Goal: Task Accomplishment & Management: Manage account settings

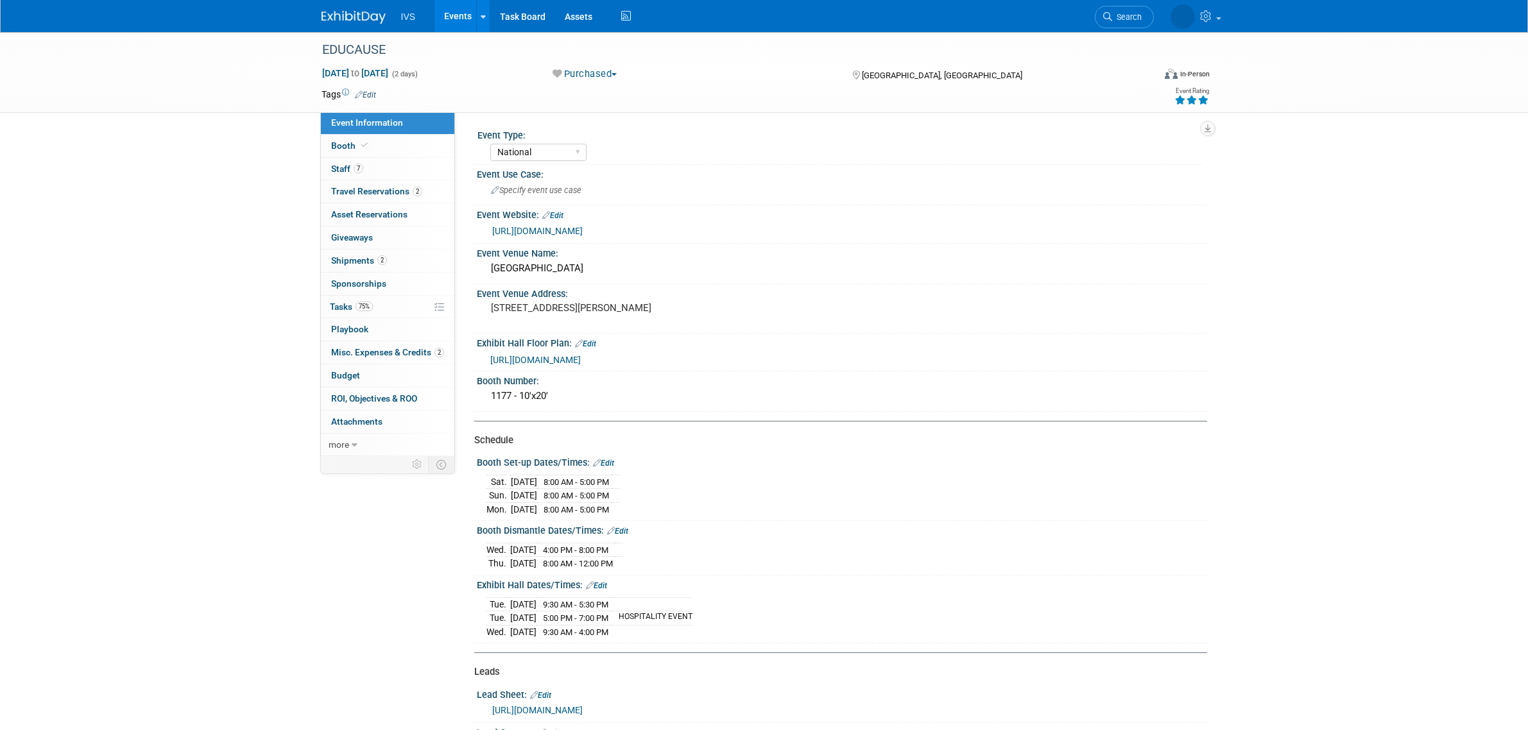
select select "National"
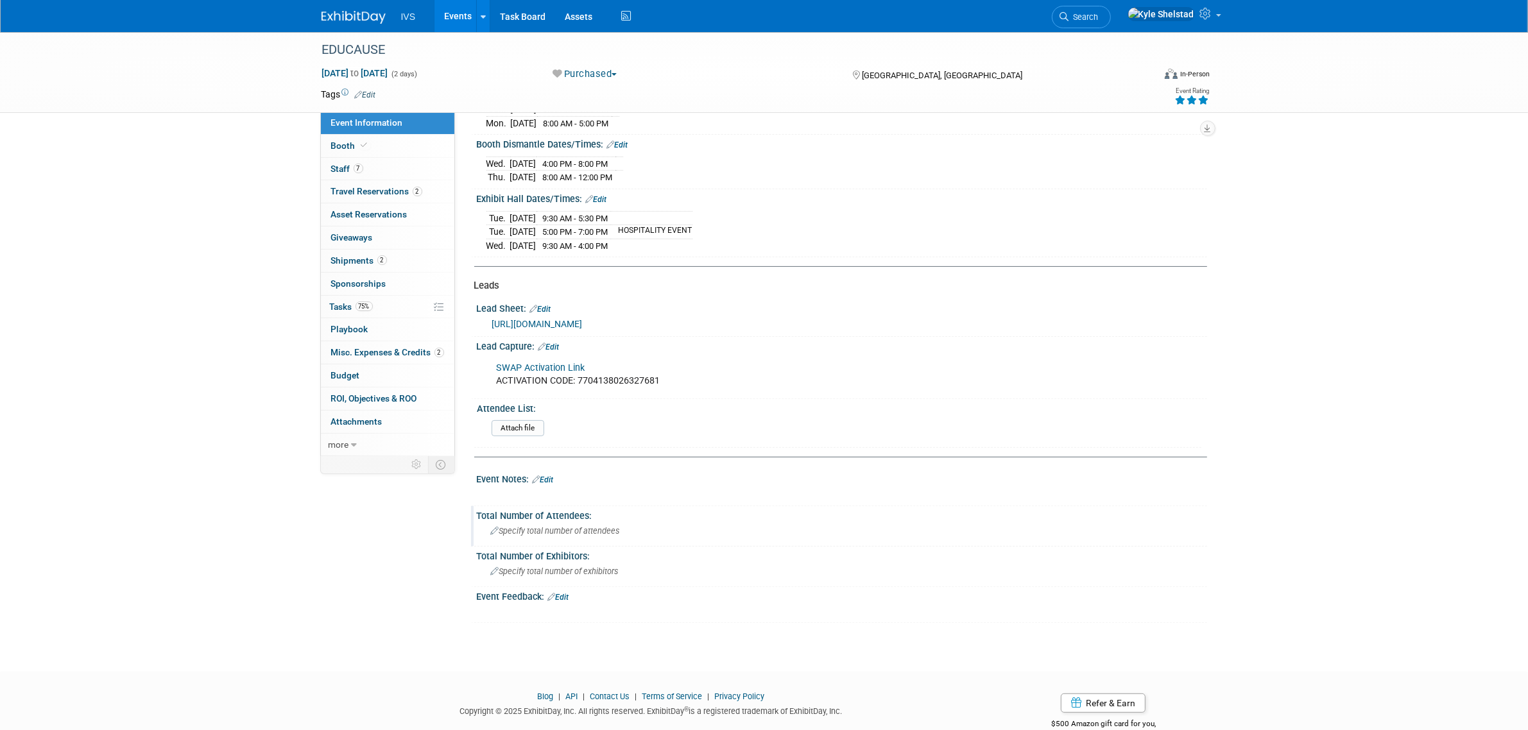
scroll to position [427, 0]
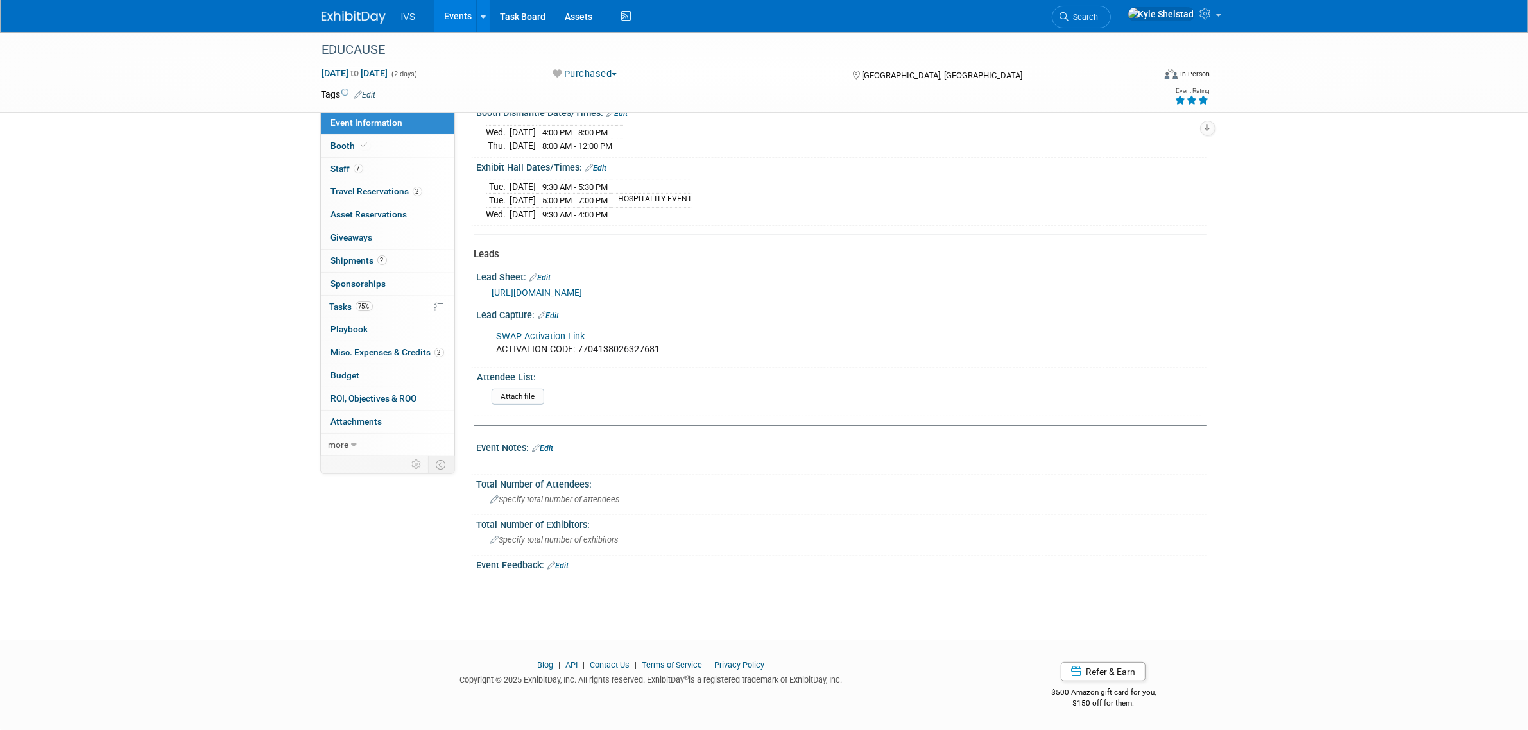
click at [551, 452] on link "Edit" at bounding box center [543, 448] width 21 height 9
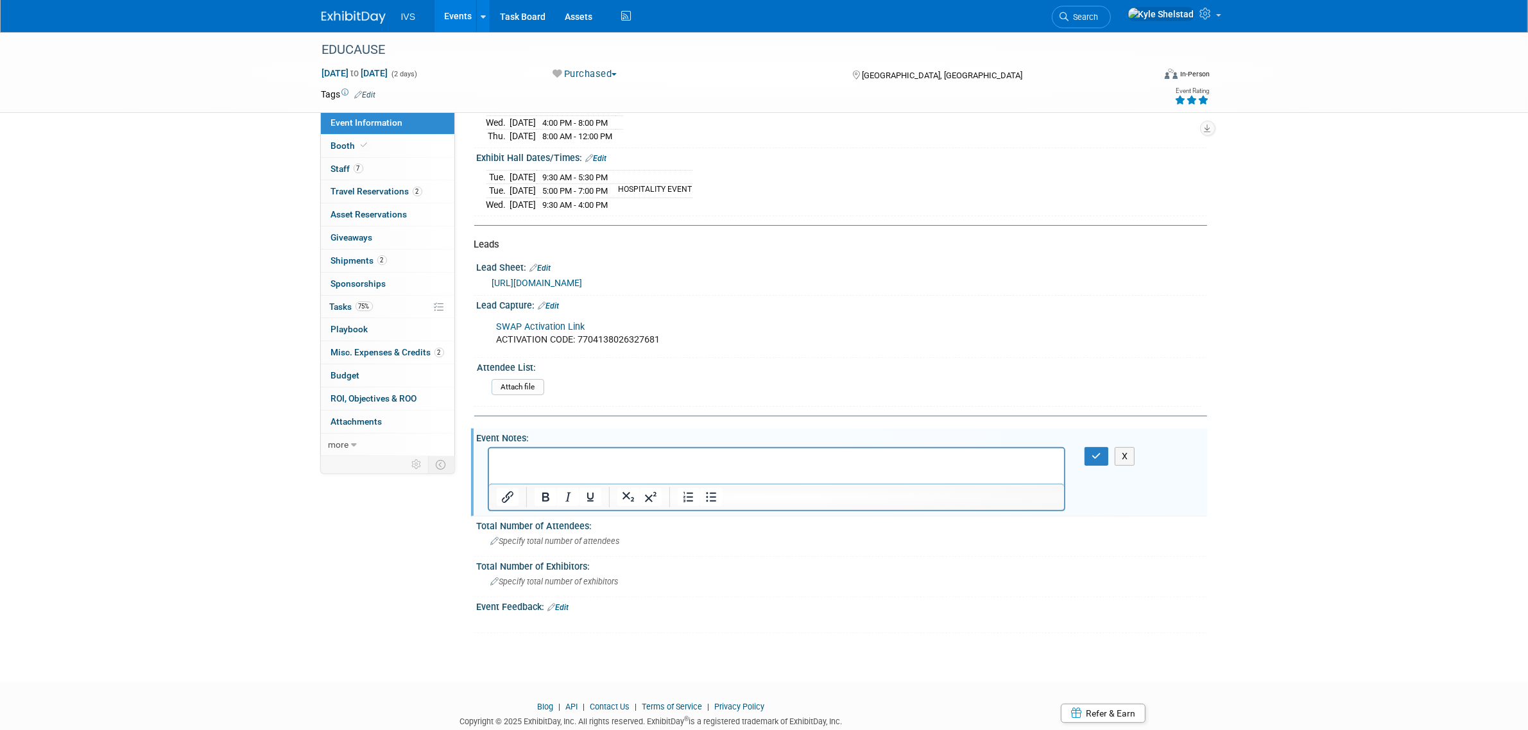
scroll to position [0, 0]
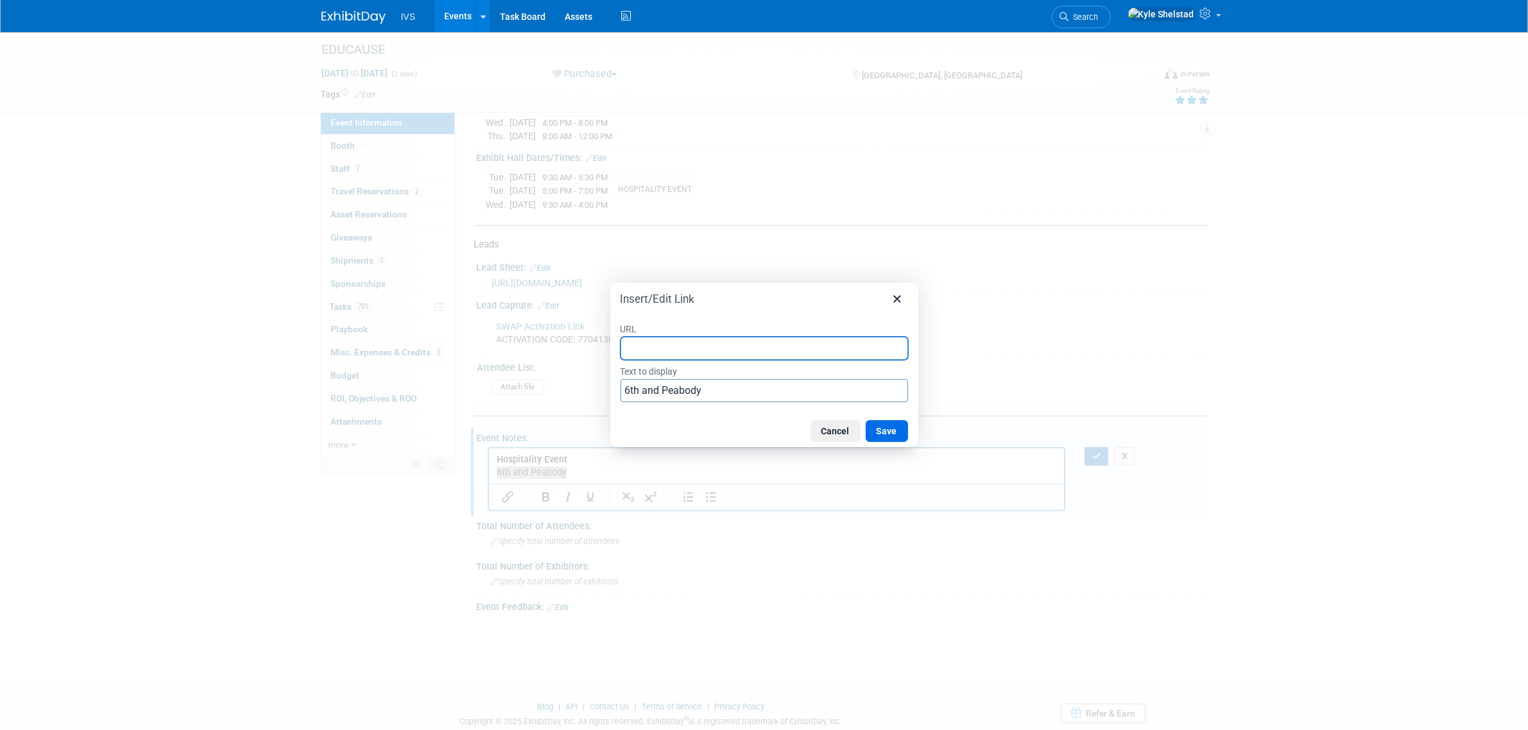
click at [739, 352] on input "URL" at bounding box center [765, 348] width 288 height 23
paste input "[URL][DOMAIN_NAME]"
type input "[URL][DOMAIN_NAME]"
click at [888, 432] on button "Save" at bounding box center [887, 431] width 42 height 22
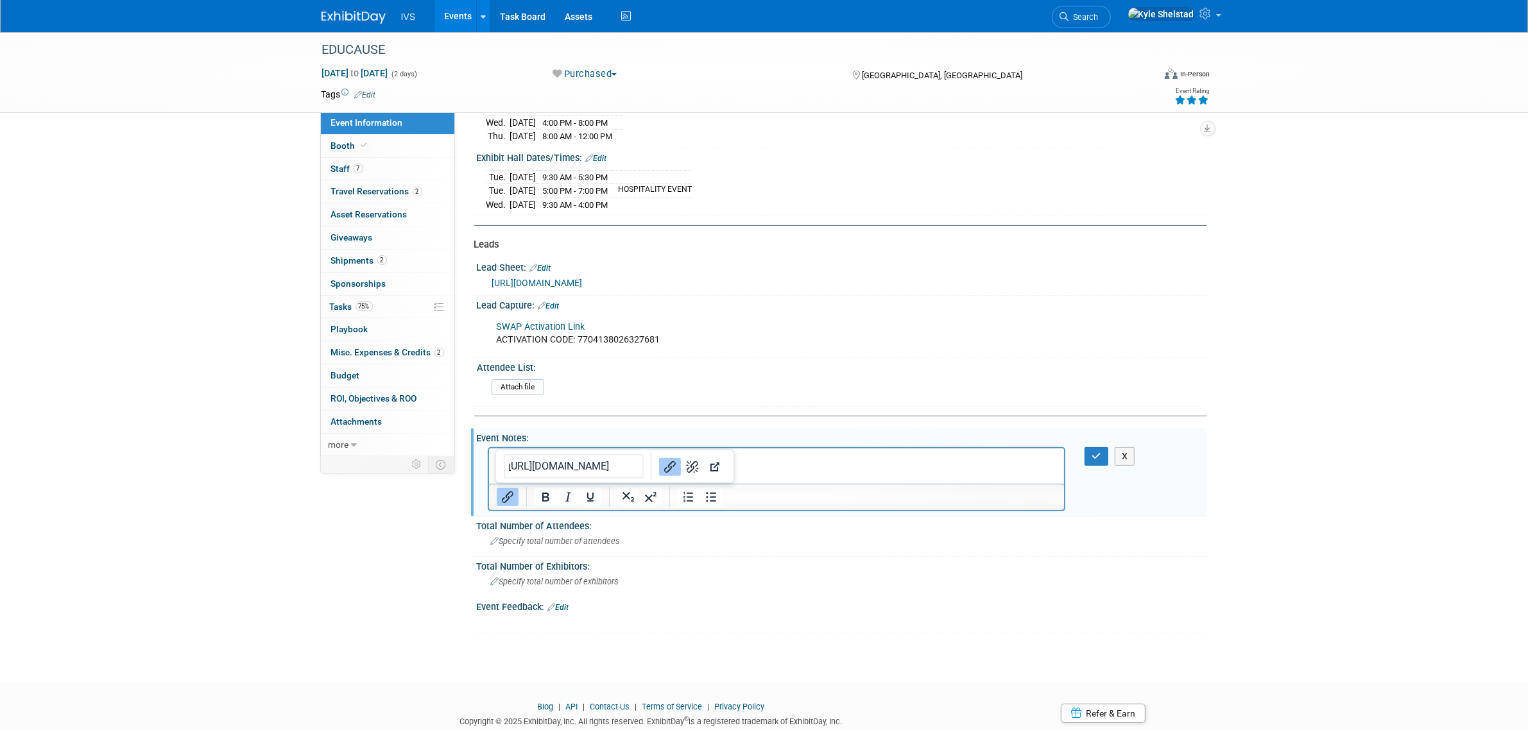
click at [839, 461] on p "Hospitality Event" at bounding box center [776, 459] width 561 height 13
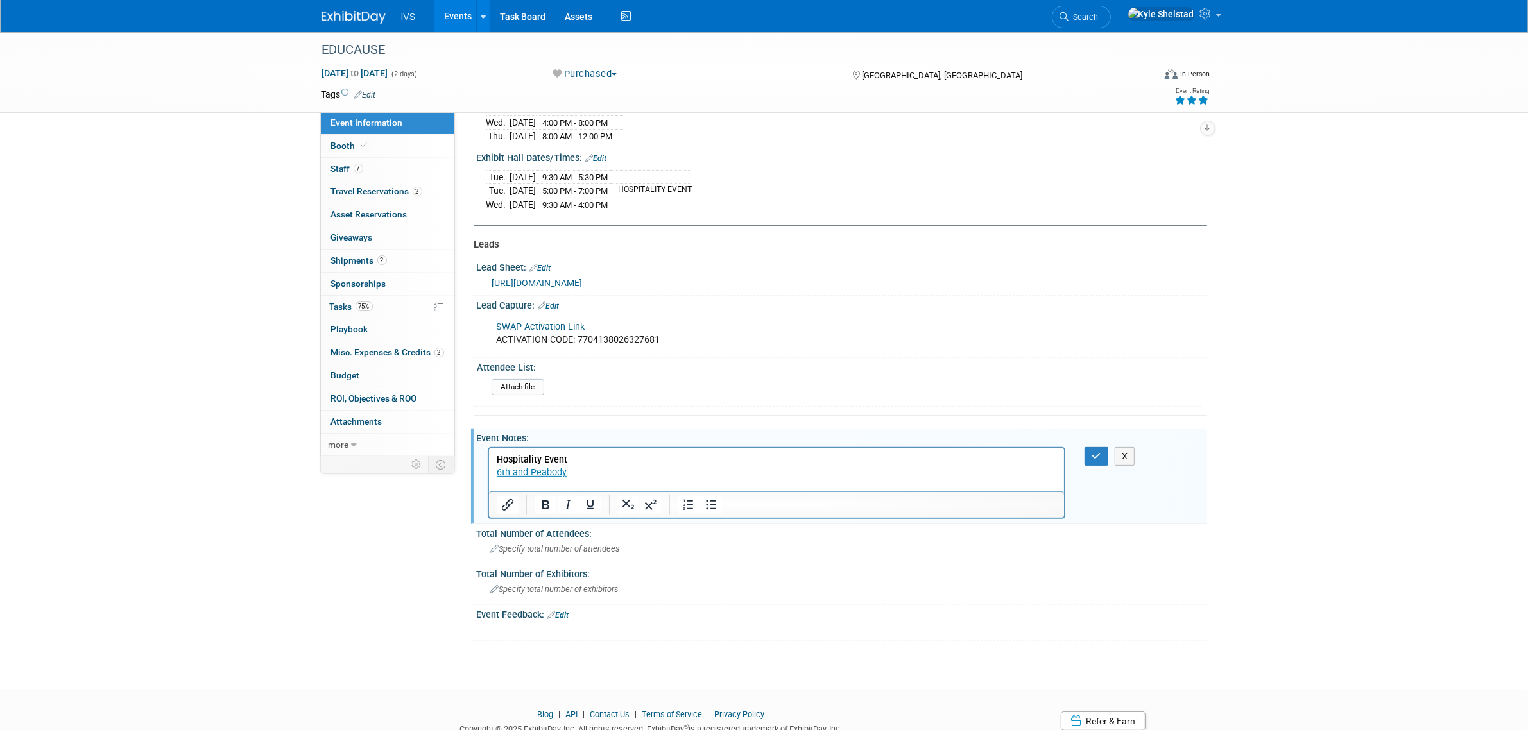
click at [574, 481] on p "Rich Text Area. Press ALT-0 for help." at bounding box center [776, 485] width 561 height 13
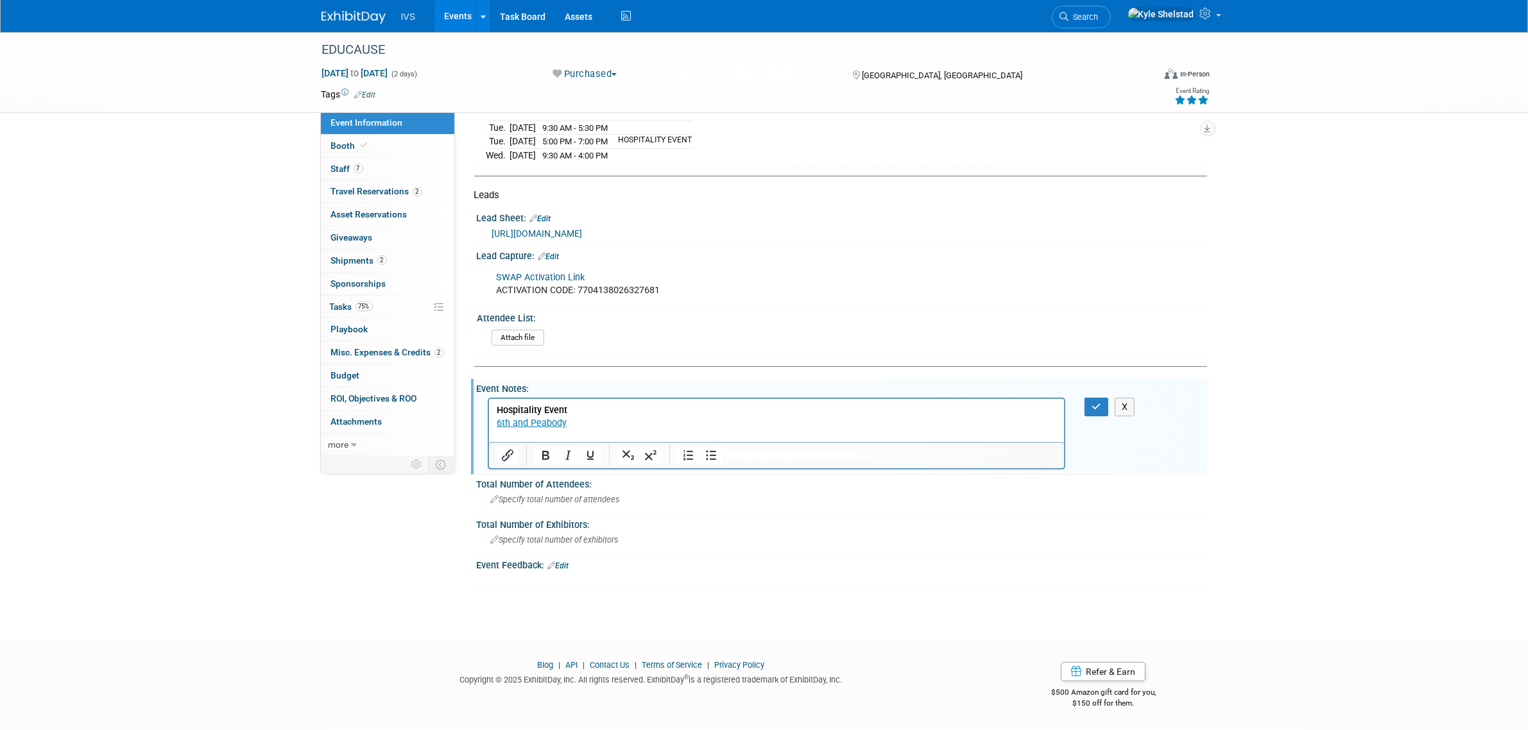
click at [728, 409] on p "Hospitality Event" at bounding box center [776, 410] width 561 height 13
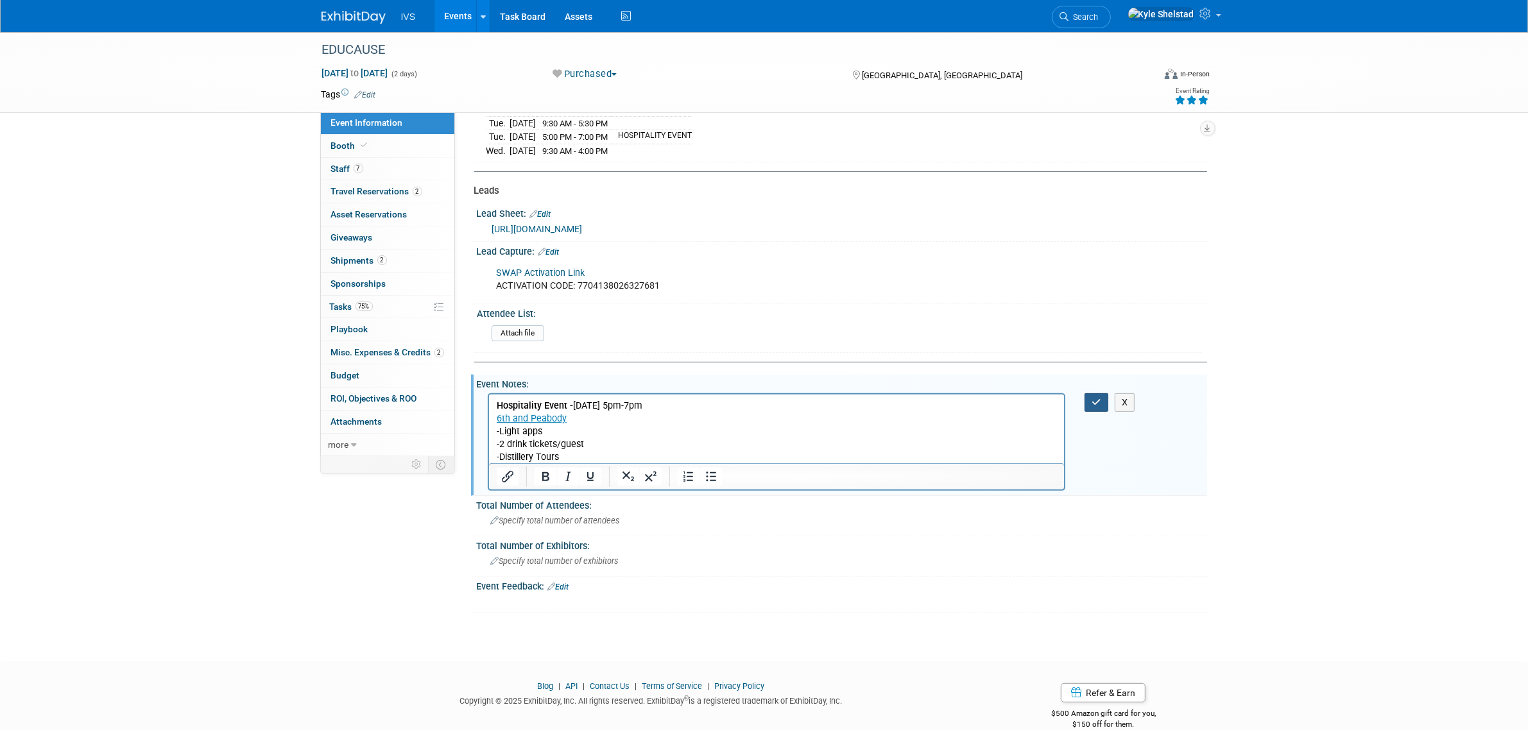
click at [1094, 407] on icon "button" at bounding box center [1097, 402] width 10 height 9
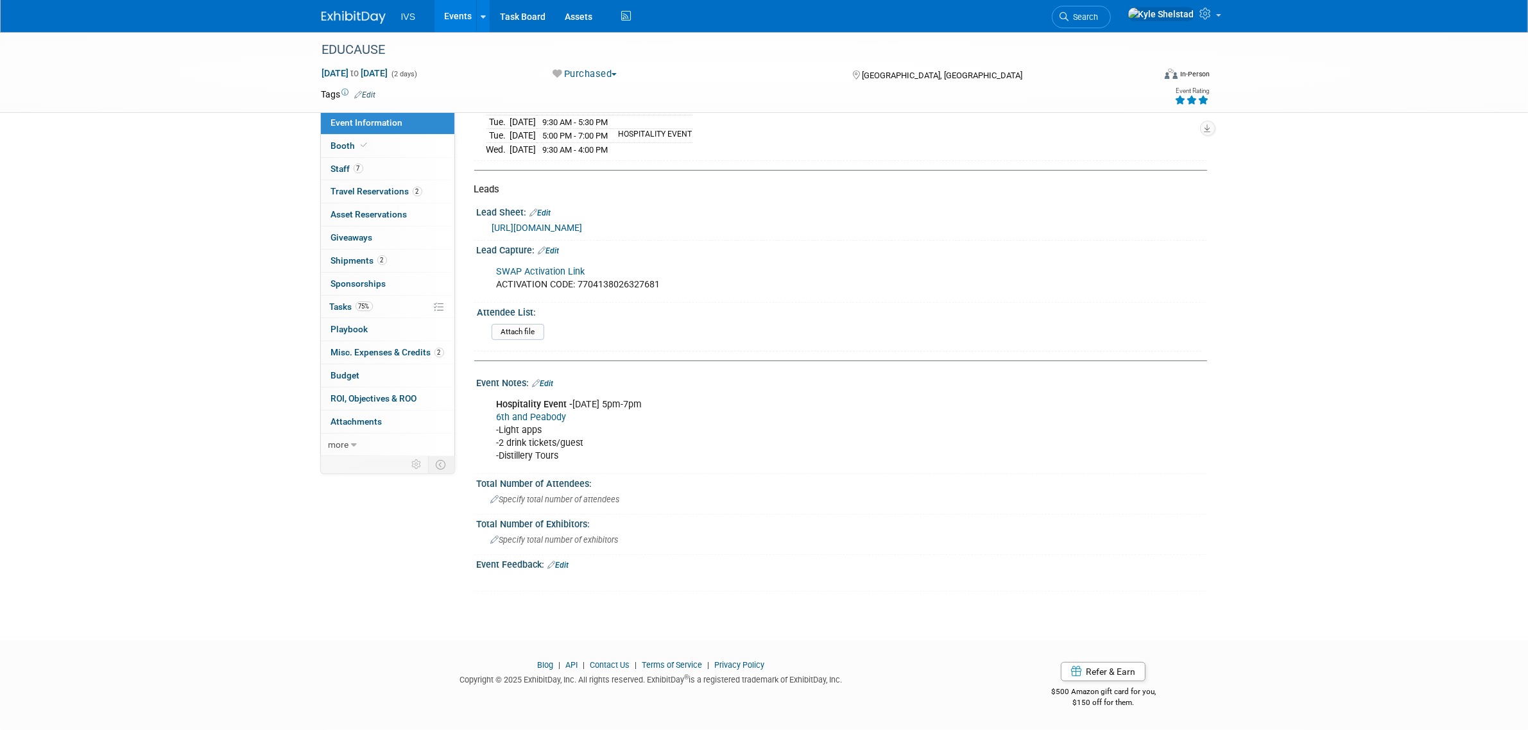
scroll to position [494, 0]
drag, startPoint x: 601, startPoint y: 284, endPoint x: 649, endPoint y: 284, distance: 48.1
click at [646, 284] on div "SWAP Activation Link ACTIVATION CODE: 7704138026327681" at bounding box center [777, 278] width 578 height 39
click at [659, 286] on div "SWAP Activation Link ACTIVATION CODE: 7704138026327681" at bounding box center [777, 278] width 578 height 39
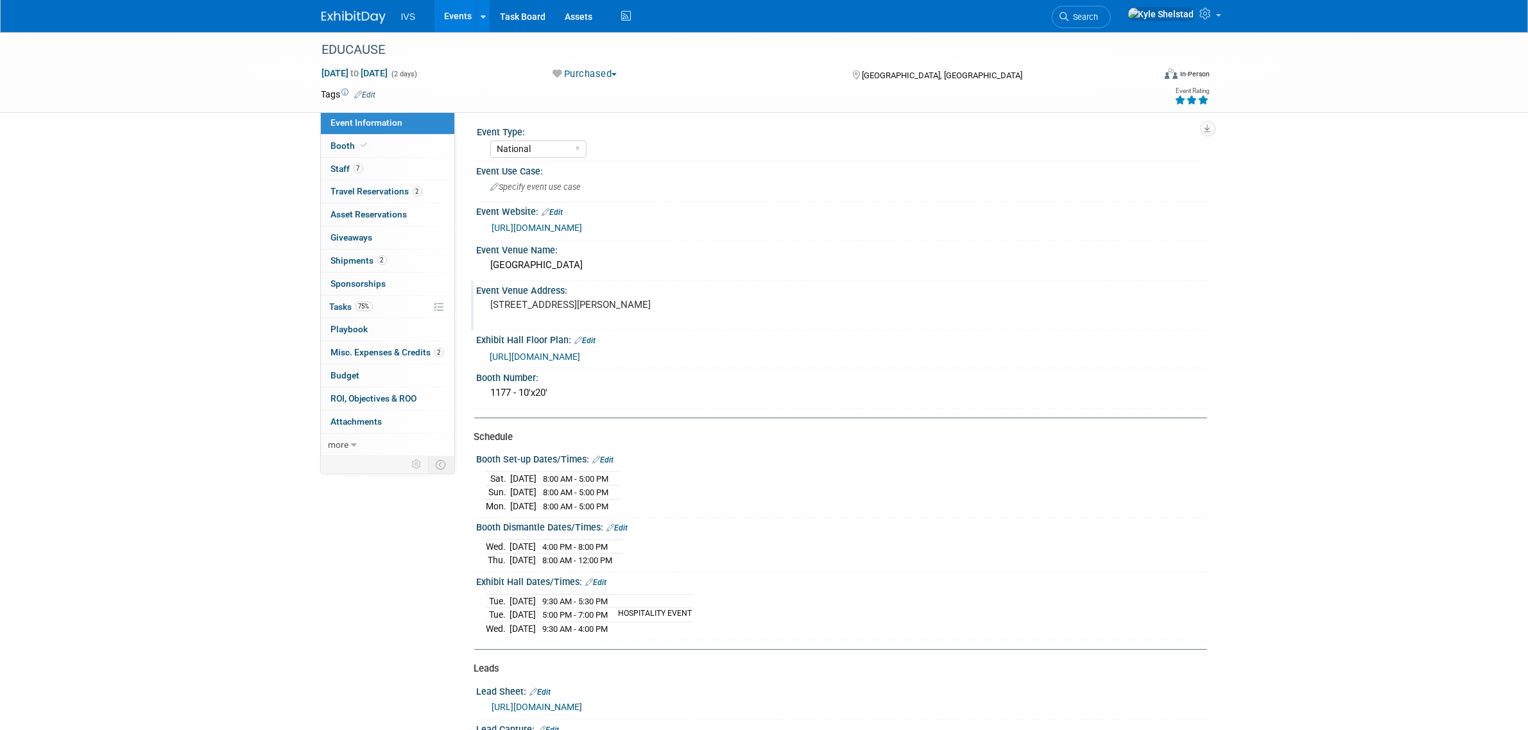
scroll to position [0, 0]
drag, startPoint x: 521, startPoint y: 499, endPoint x: 644, endPoint y: 518, distance: 124.1
click at [644, 518] on div "Booth Set-up Dates/Times: Edit [DATE] 8:00 AM - 5:00 PM [DATE] 8:00 AM - 5:00 P…" at bounding box center [839, 487] width 736 height 68
drag, startPoint x: 540, startPoint y: 490, endPoint x: 621, endPoint y: 497, distance: 80.6
click at [619, 497] on tr "[DATE] 8:00 AM - 5:00 PM" at bounding box center [552, 496] width 133 height 14
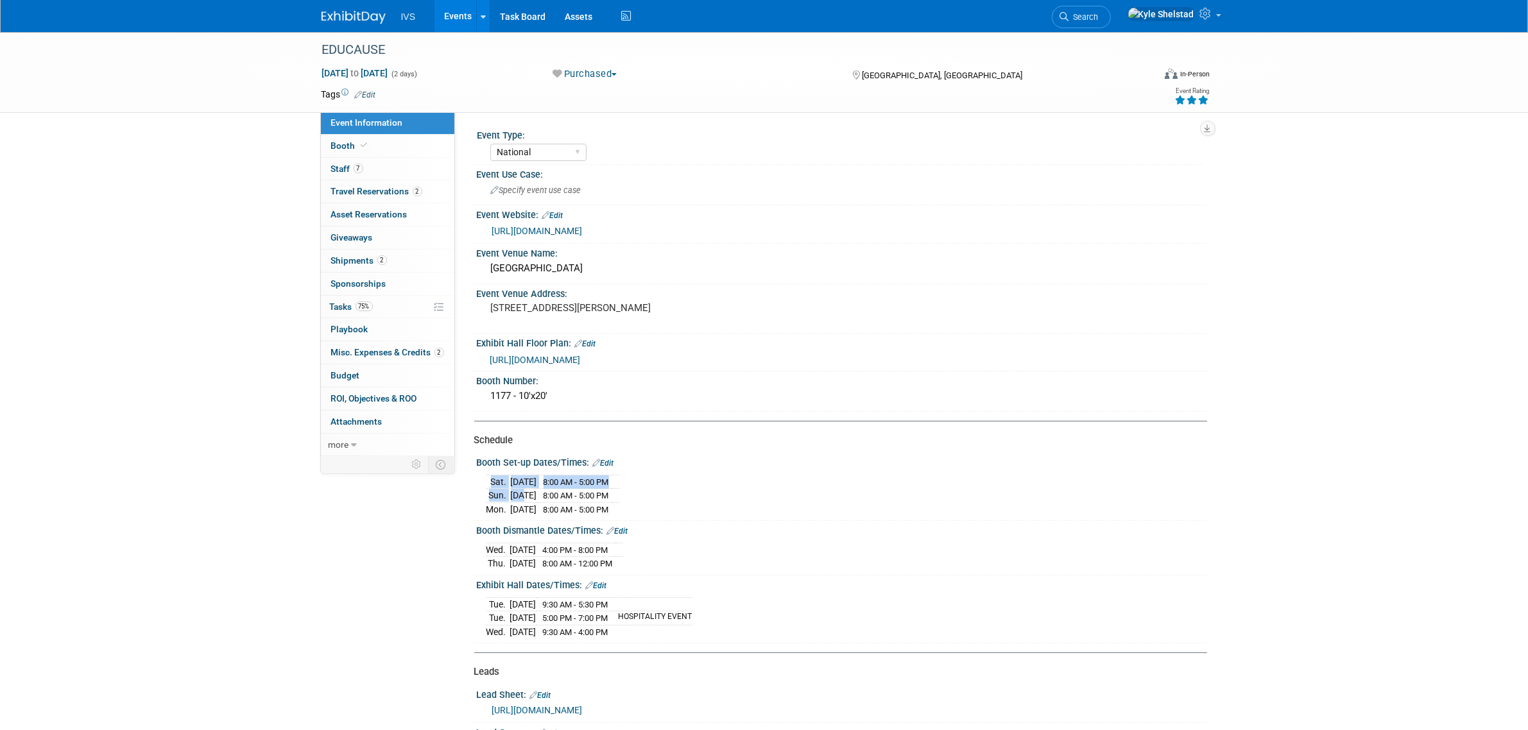
drag, startPoint x: 508, startPoint y: 506, endPoint x: 629, endPoint y: 513, distance: 121.5
click at [619, 513] on tr "[DATE] 8:00 AM - 5:00 PM" at bounding box center [552, 509] width 133 height 13
click at [609, 513] on span "8:00 AM - 5:00 PM" at bounding box center [576, 510] width 65 height 10
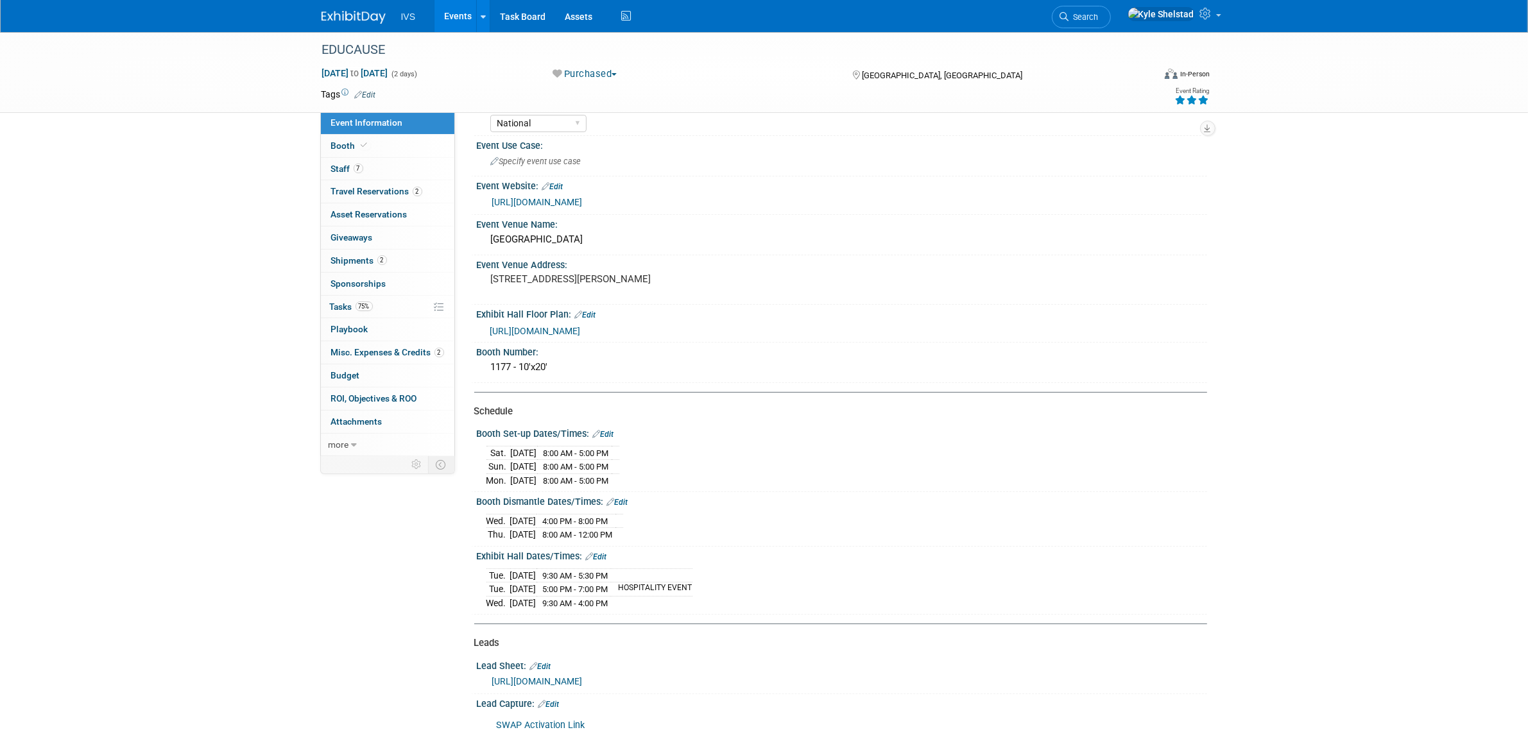
scroll to position [53, 0]
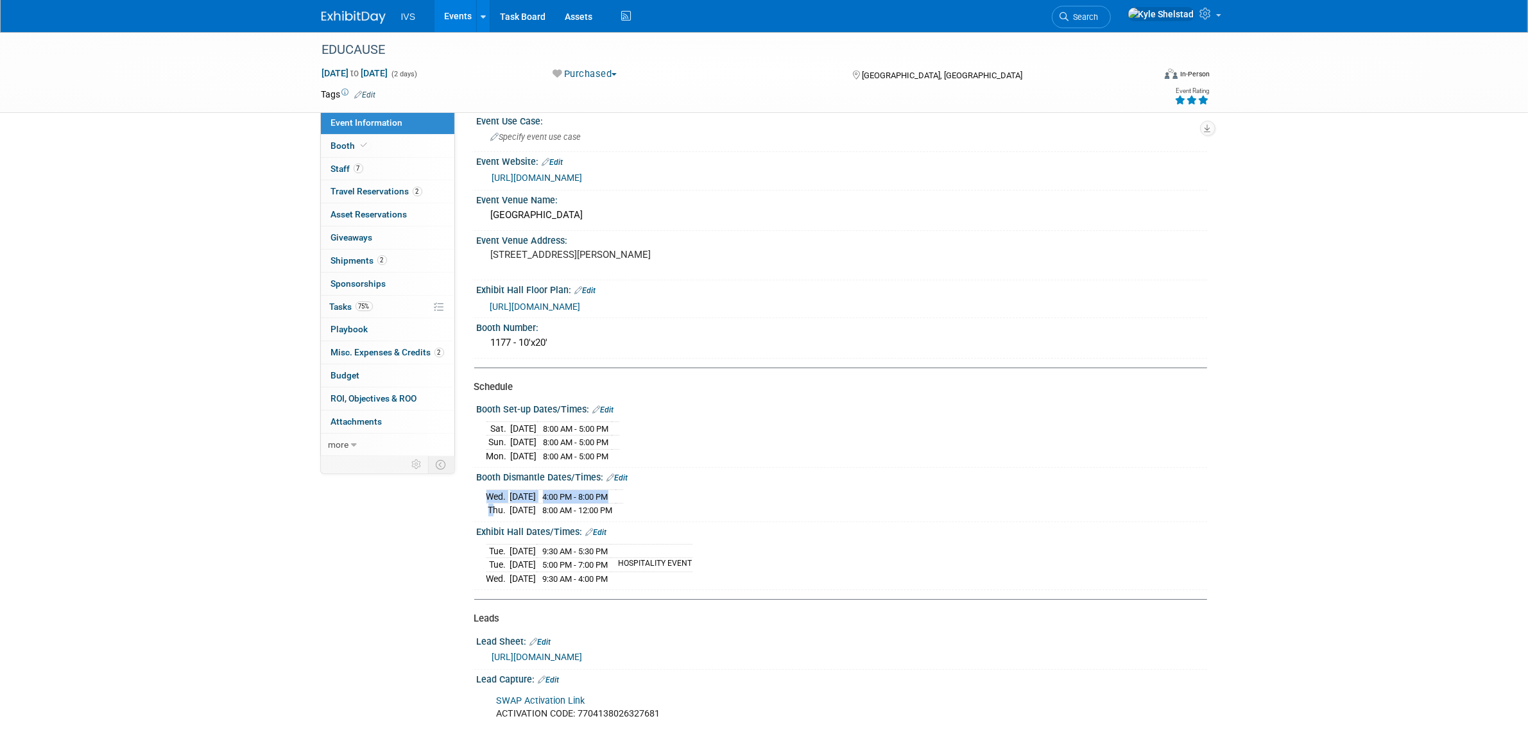
drag, startPoint x: 486, startPoint y: 508, endPoint x: 659, endPoint y: 511, distance: 172.7
click at [659, 511] on div "[DATE] 4:00 PM - 8:00 PM [DATE] 8:00 AM - 12:00 PM" at bounding box center [841, 501] width 711 height 31
click at [660, 511] on div "[DATE] 4:00 PM - 8:00 PM [DATE] 8:00 AM - 12:00 PM" at bounding box center [841, 501] width 711 height 31
drag, startPoint x: 630, startPoint y: 499, endPoint x: 481, endPoint y: 497, distance: 148.9
click at [486, 497] on tr "[DATE] 4:00 PM - 8:00 PM" at bounding box center [554, 497] width 137 height 14
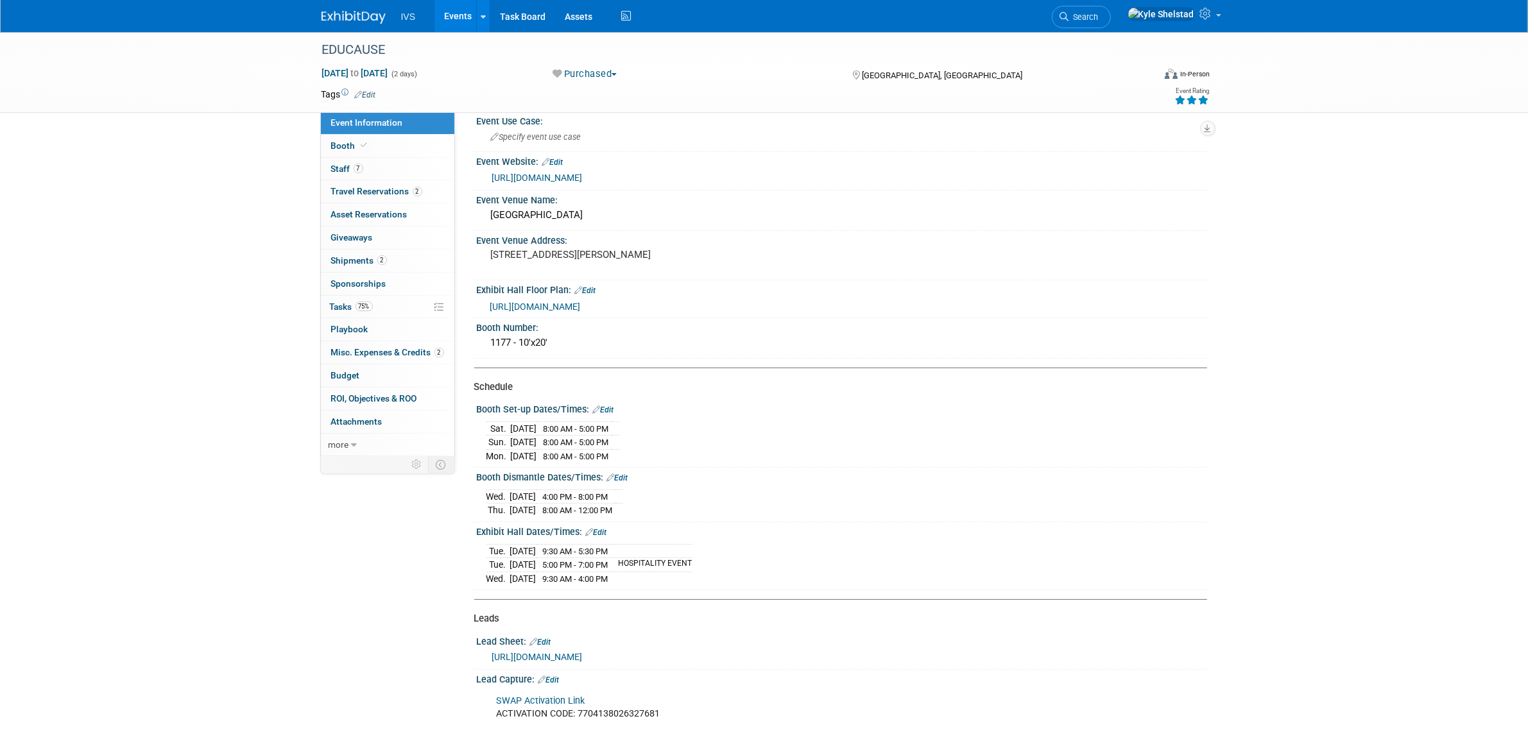
click at [480, 497] on div "[DATE] 4:00 PM - 8:00 PM [DATE] 8:00 AM - 12:00 PM Save Changes Cancel" at bounding box center [842, 500] width 730 height 35
drag, startPoint x: 488, startPoint y: 499, endPoint x: 665, endPoint y: 508, distance: 177.4
click at [662, 508] on div "[DATE] 4:00 PM - 8:00 PM [DATE] 8:00 AM - 12:00 PM" at bounding box center [841, 501] width 711 height 31
click at [665, 508] on div "[DATE] 4:00 PM - 8:00 PM [DATE] 8:00 AM - 12:00 PM" at bounding box center [841, 501] width 711 height 31
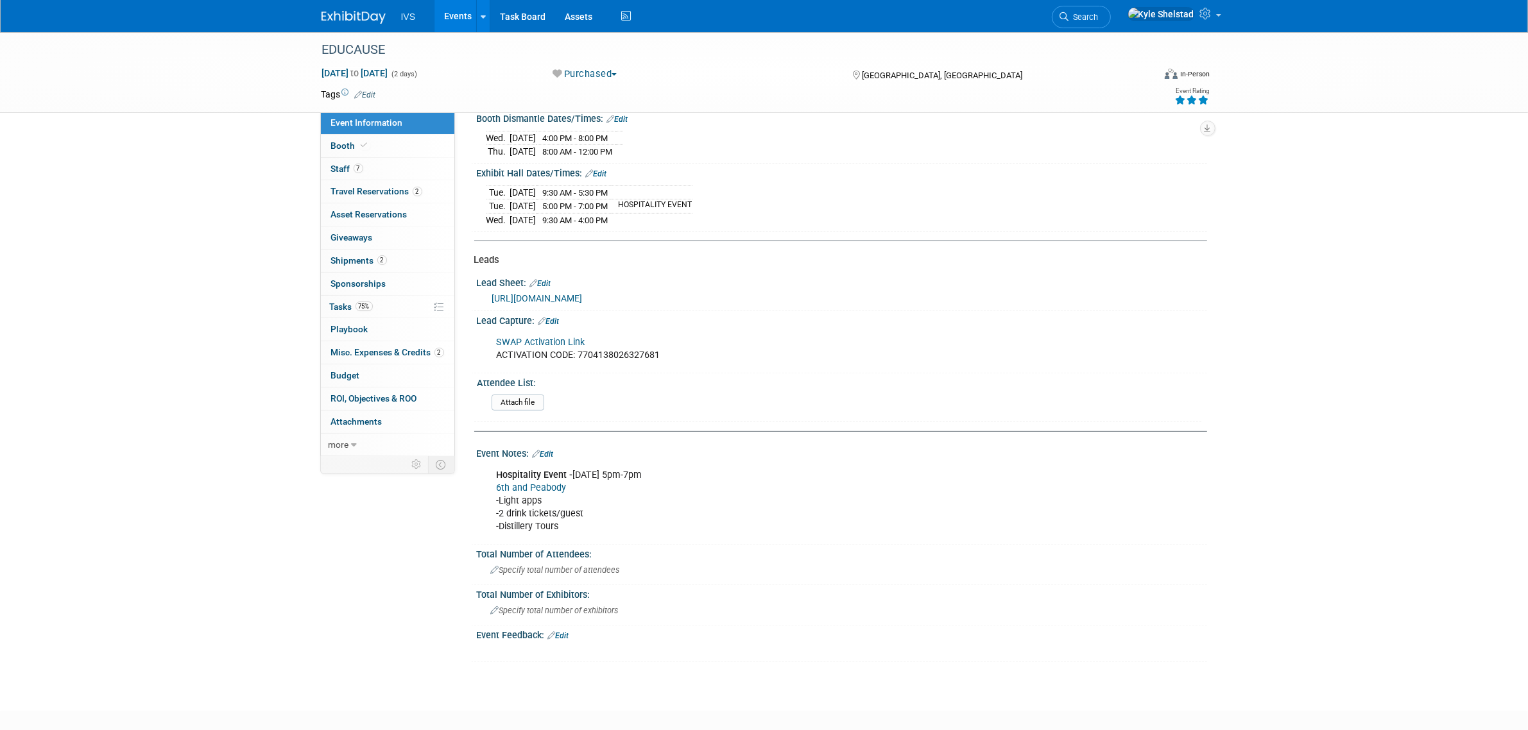
scroll to position [427, 0]
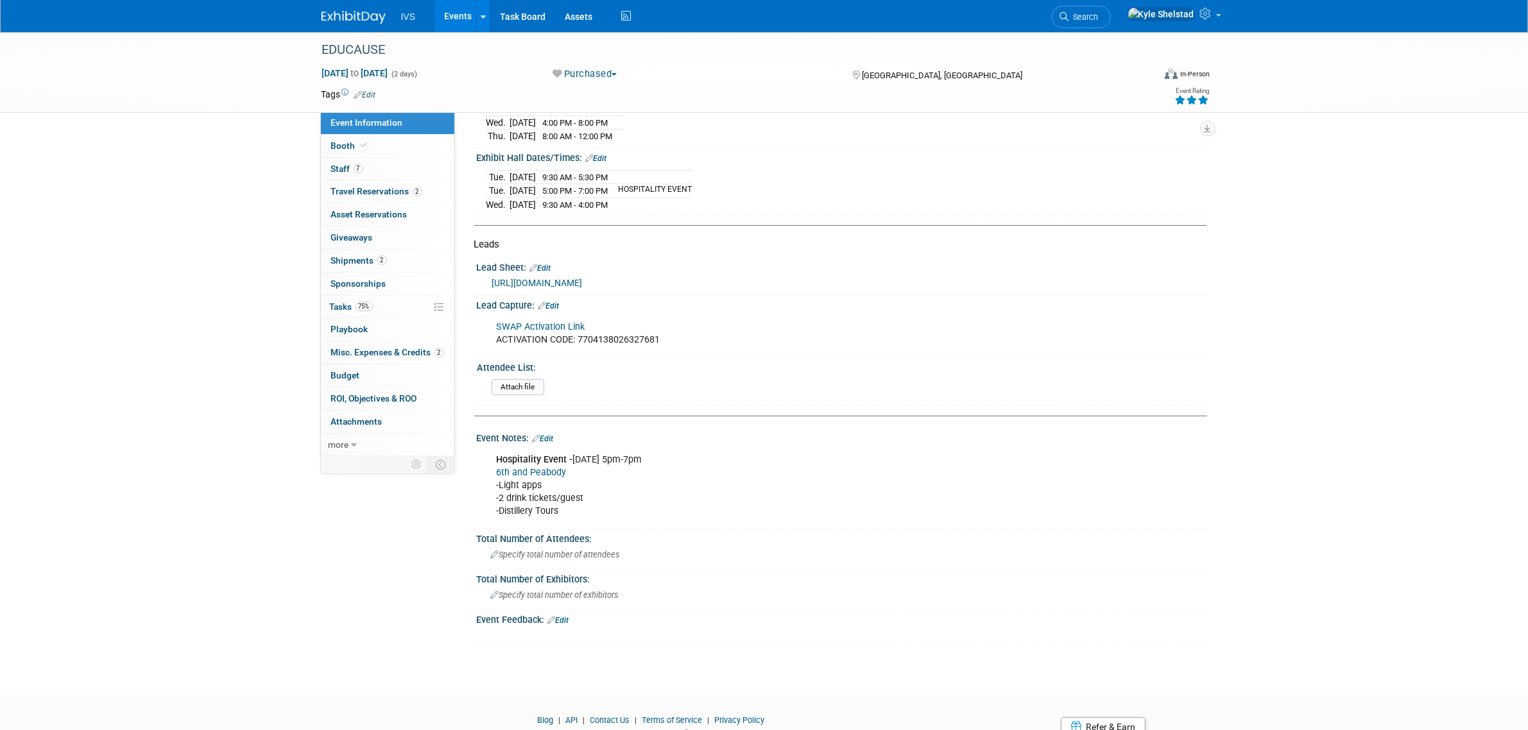
click at [583, 288] on link "[URL][DOMAIN_NAME]" at bounding box center [537, 283] width 90 height 10
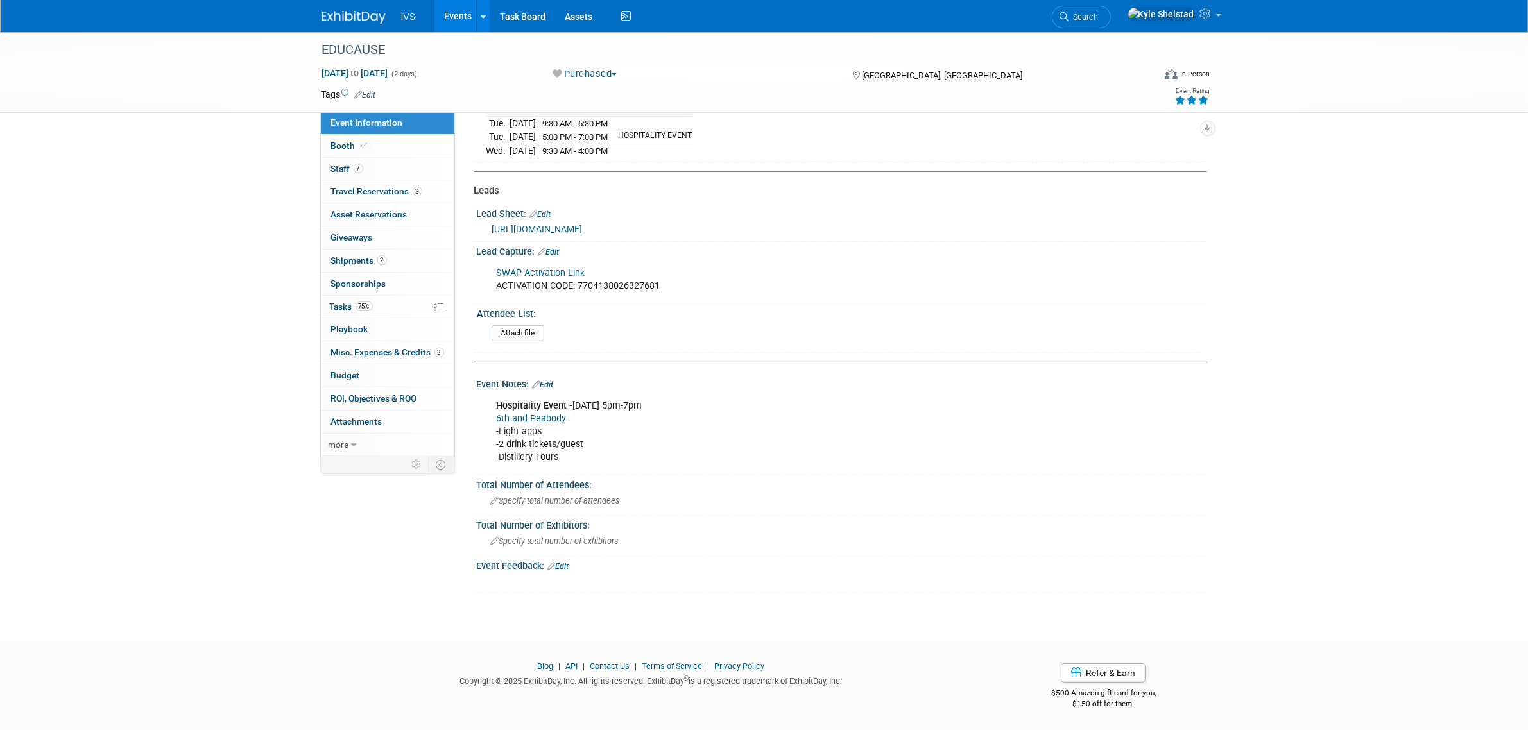
scroll to position [494, 0]
drag, startPoint x: 507, startPoint y: 432, endPoint x: 546, endPoint y: 456, distance: 45.8
click at [546, 456] on div "Hospitality Event - [DATE] 5pm-7pm 6th and Peabody -Light apps -2 drink tickets…" at bounding box center [777, 430] width 578 height 77
drag, startPoint x: 544, startPoint y: 456, endPoint x: 575, endPoint y: 463, distance: 32.1
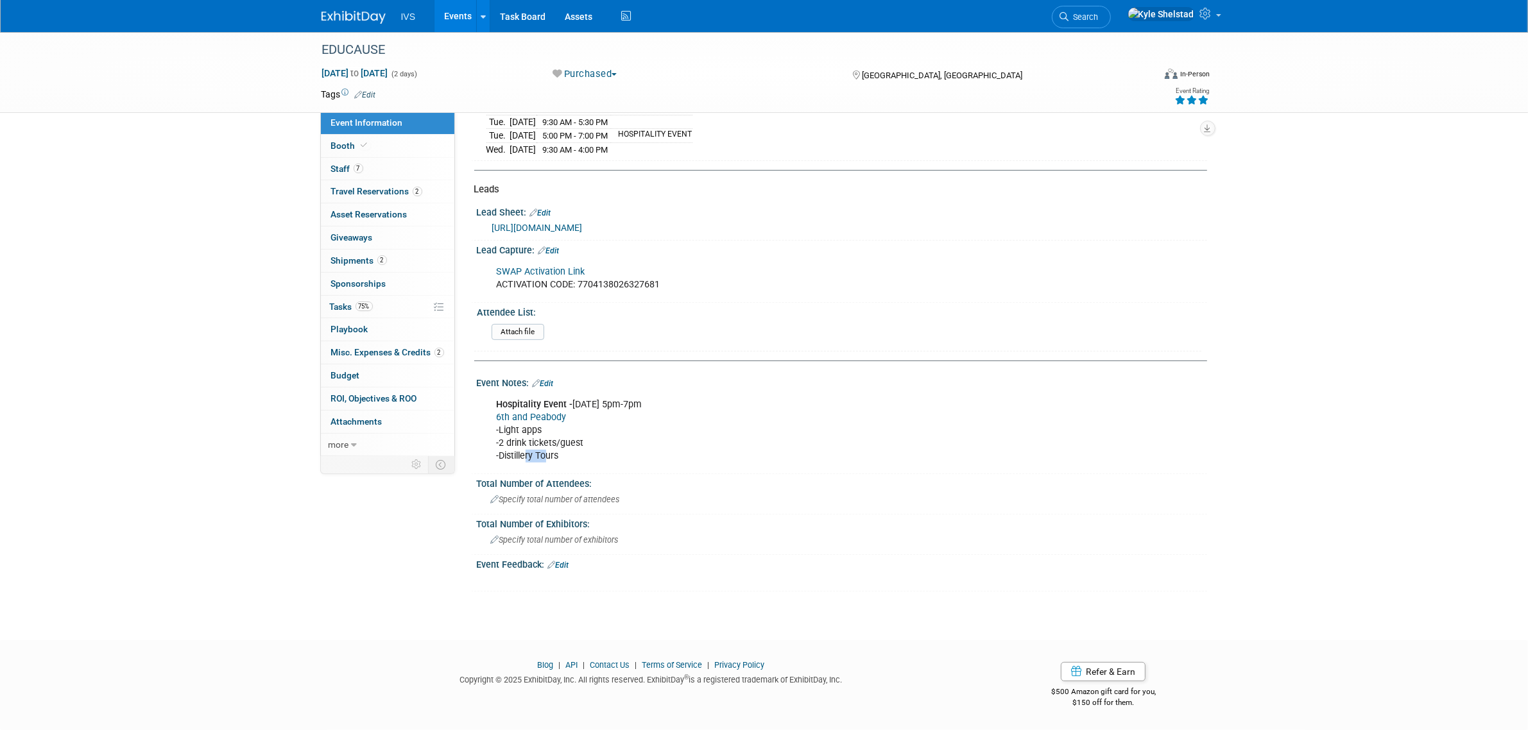
click at [575, 463] on div "Hospitality Event - [DATE] 5pm-7pm 6th and Peabody -Light apps -2 drink tickets…" at bounding box center [777, 430] width 578 height 77
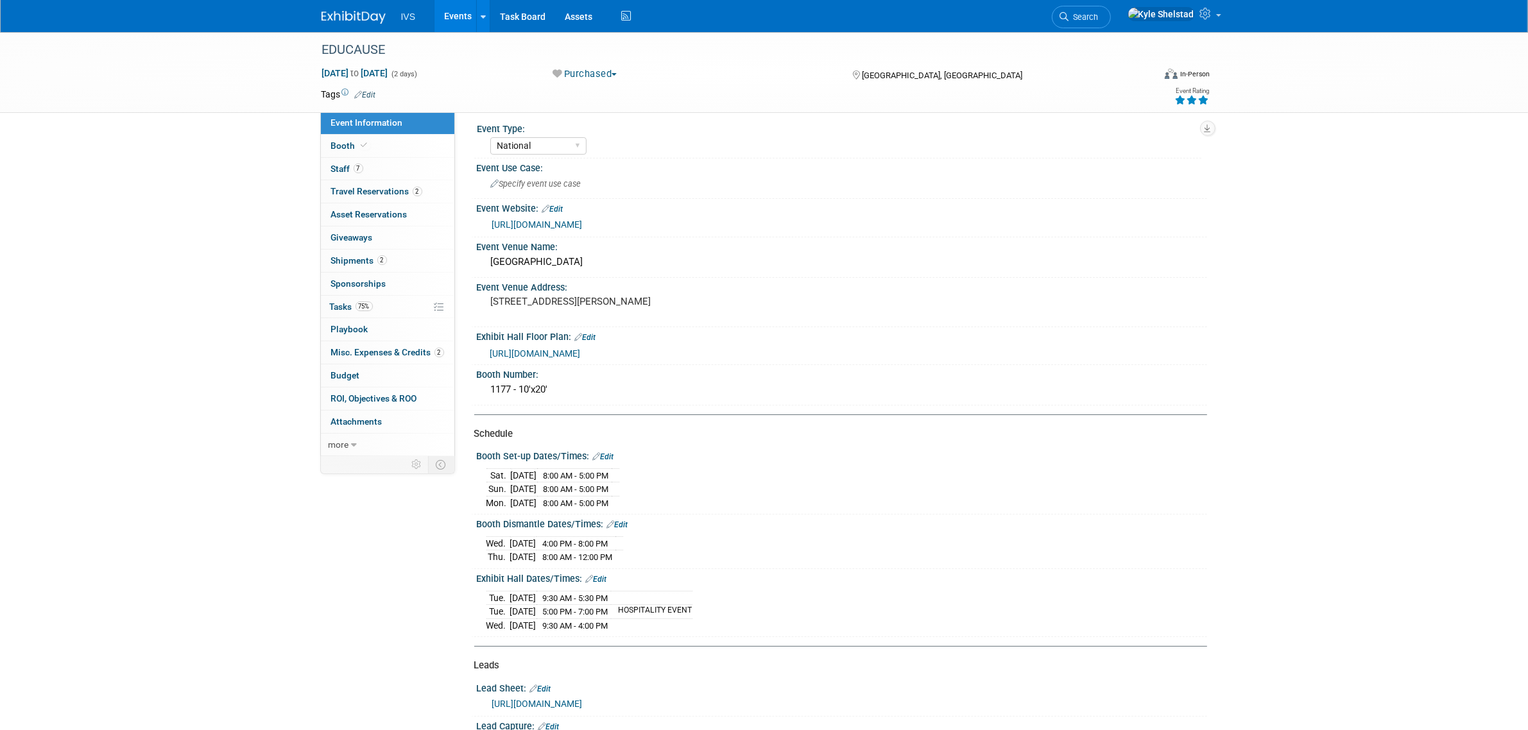
scroll to position [0, 0]
